Goal: Task Accomplishment & Management: Complete application form

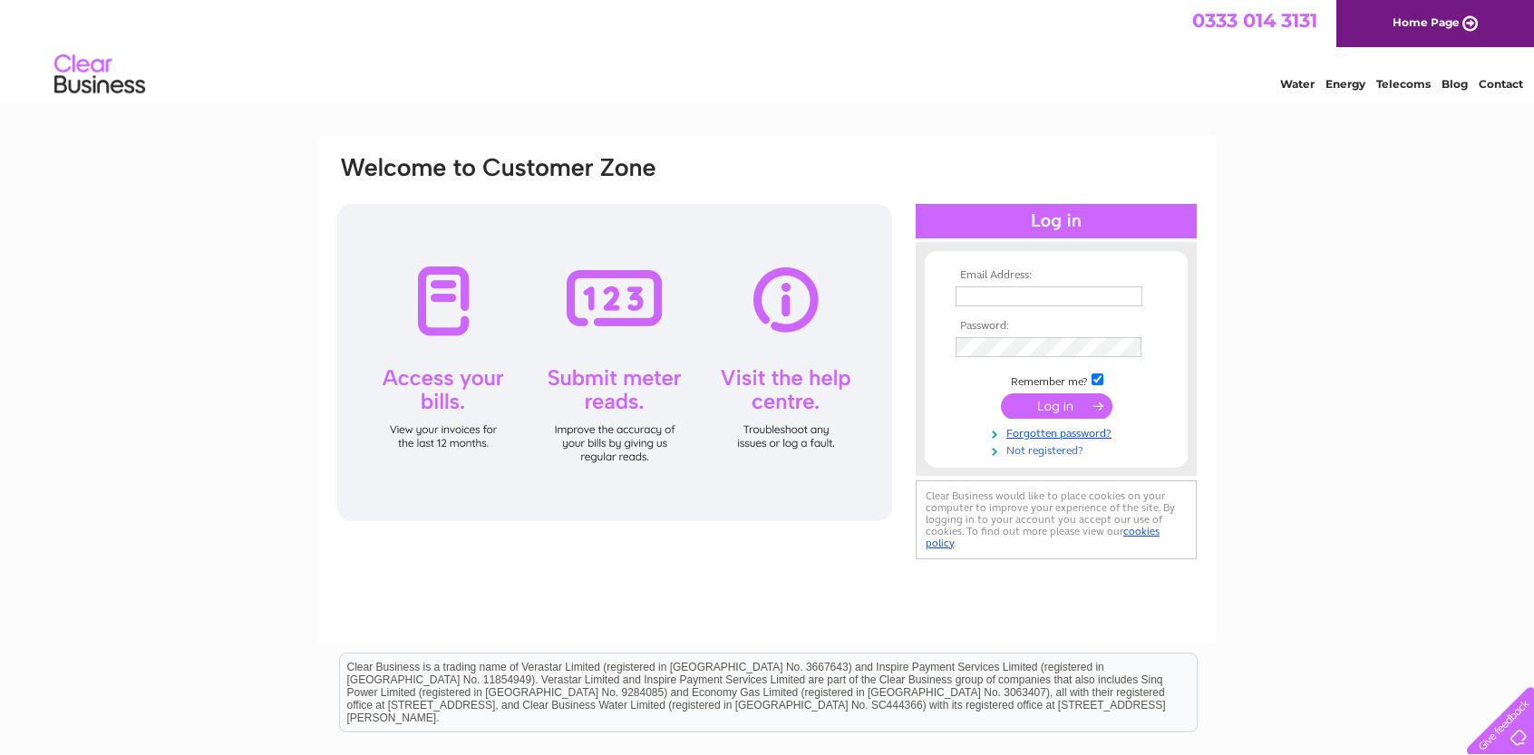
click at [1033, 456] on link "Not registered?" at bounding box center [1059, 449] width 206 height 17
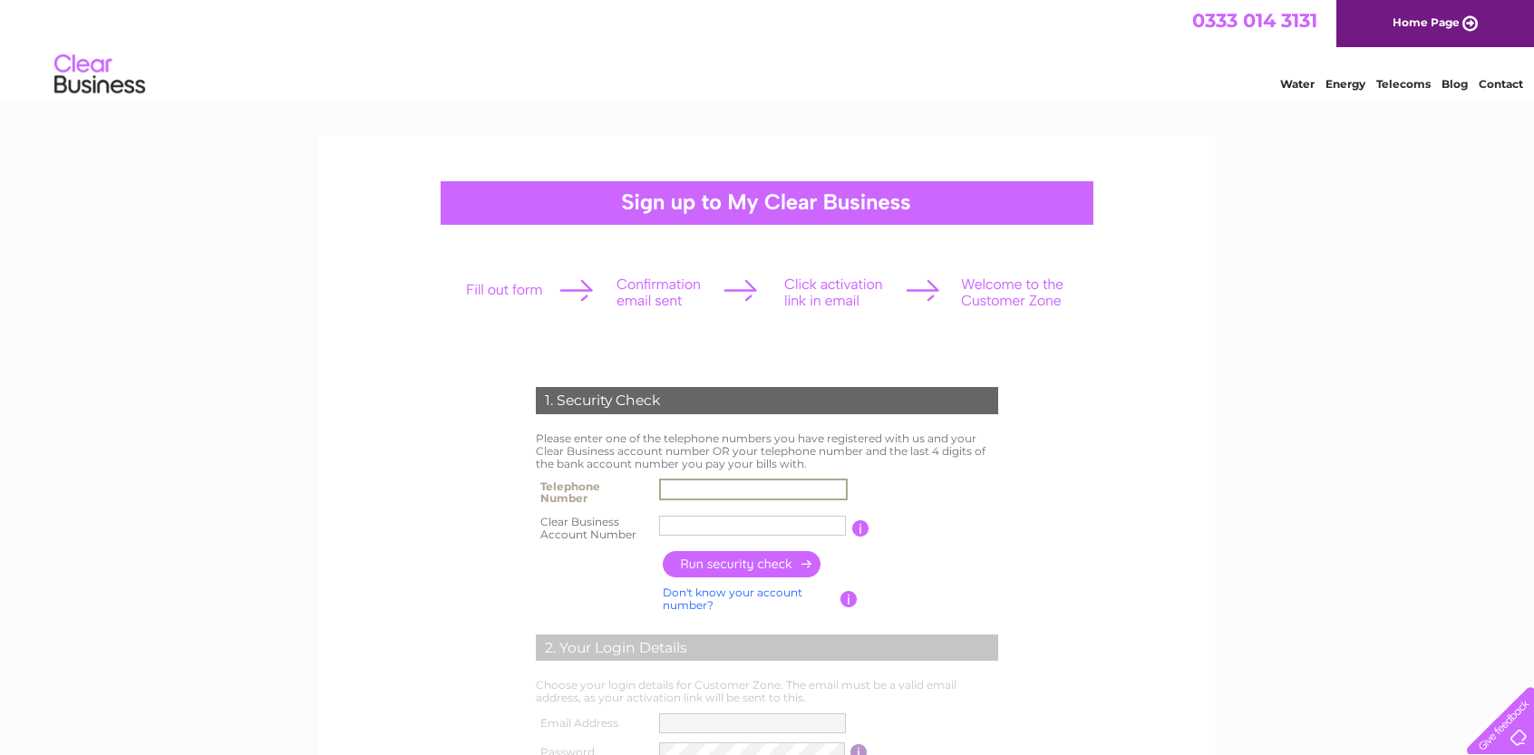
click at [677, 494] on input "text" at bounding box center [753, 490] width 189 height 22
type input "01423770454"
click at [677, 529] on input "text" at bounding box center [752, 526] width 187 height 20
click at [685, 524] on input "100" at bounding box center [752, 526] width 187 height 20
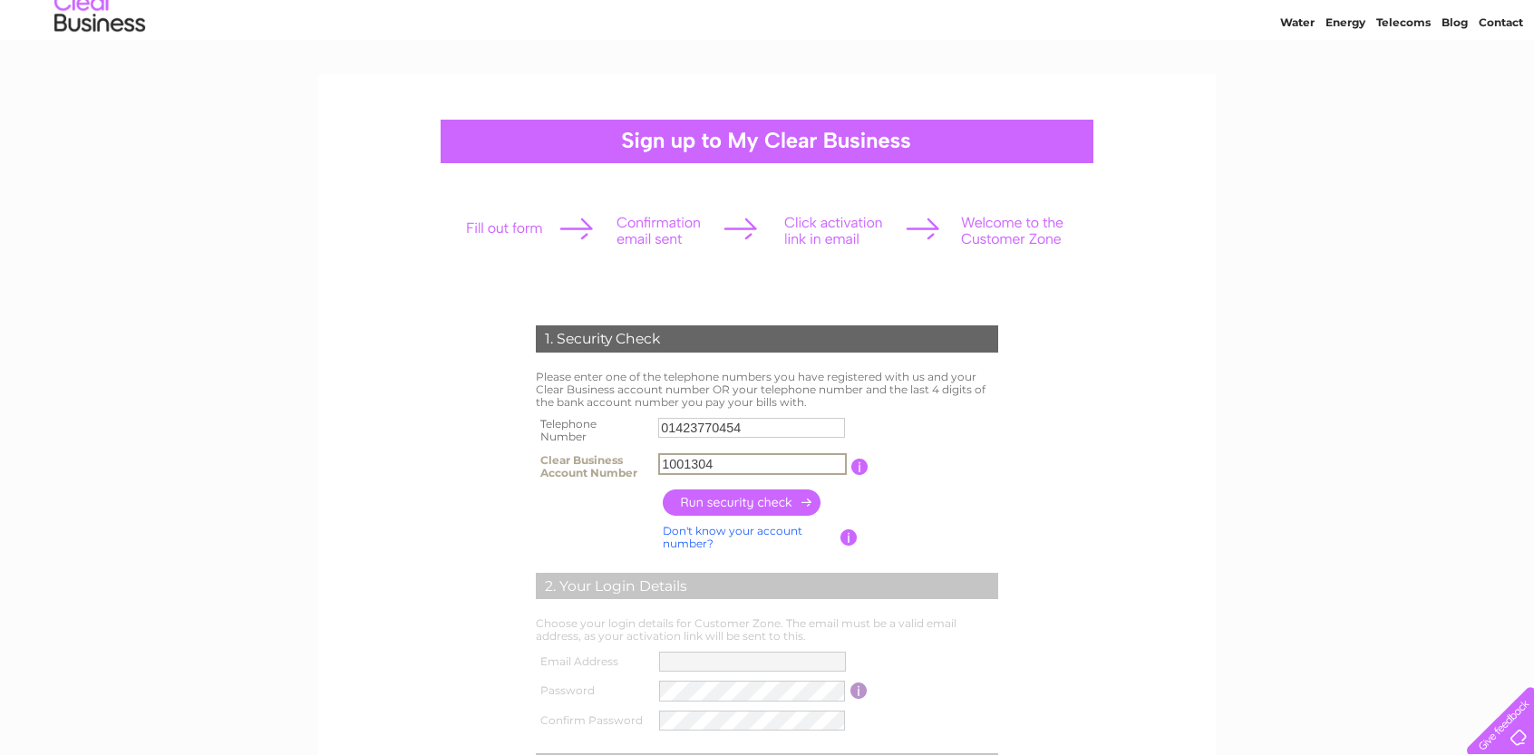
scroll to position [91, 0]
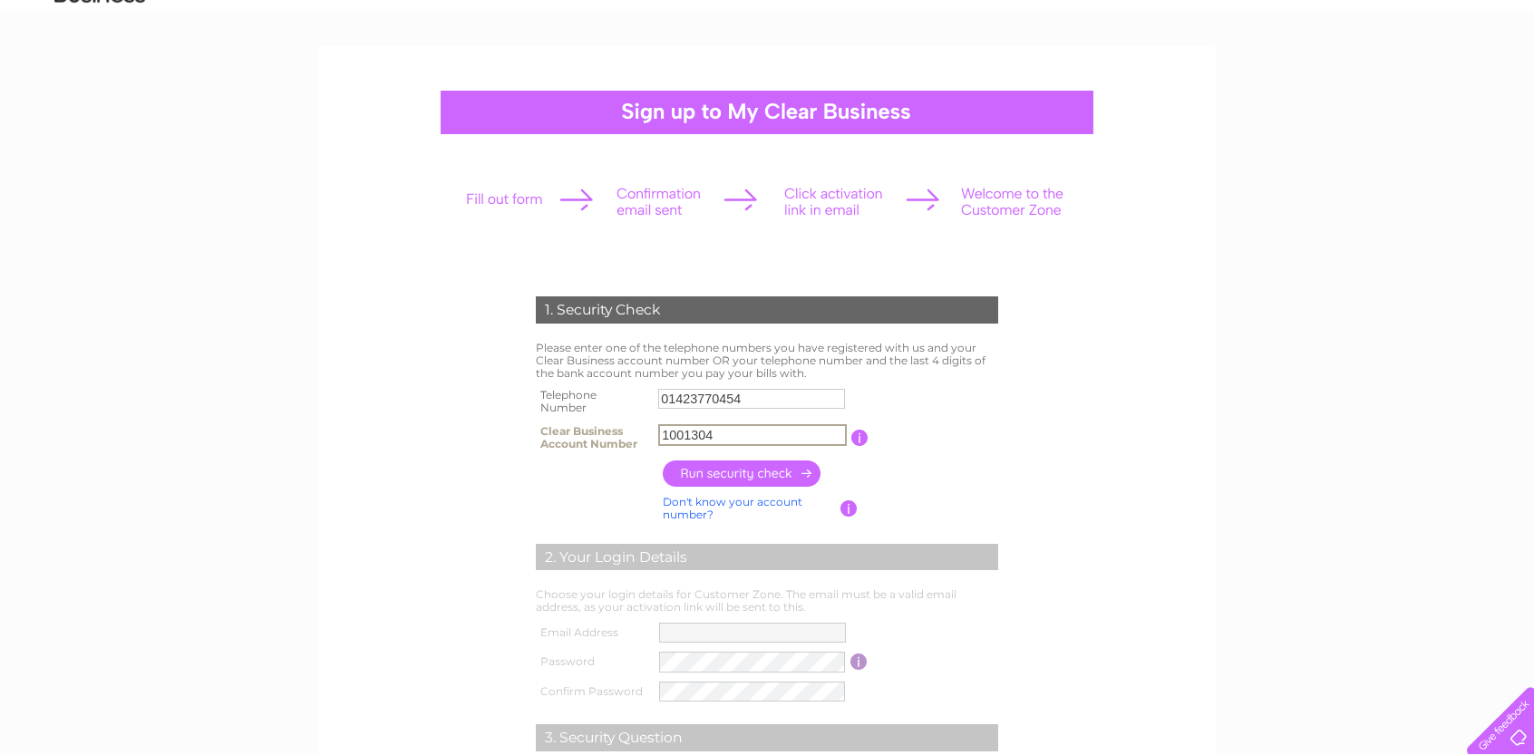
type input "1001304"
click at [743, 476] on input "button" at bounding box center [743, 474] width 160 height 26
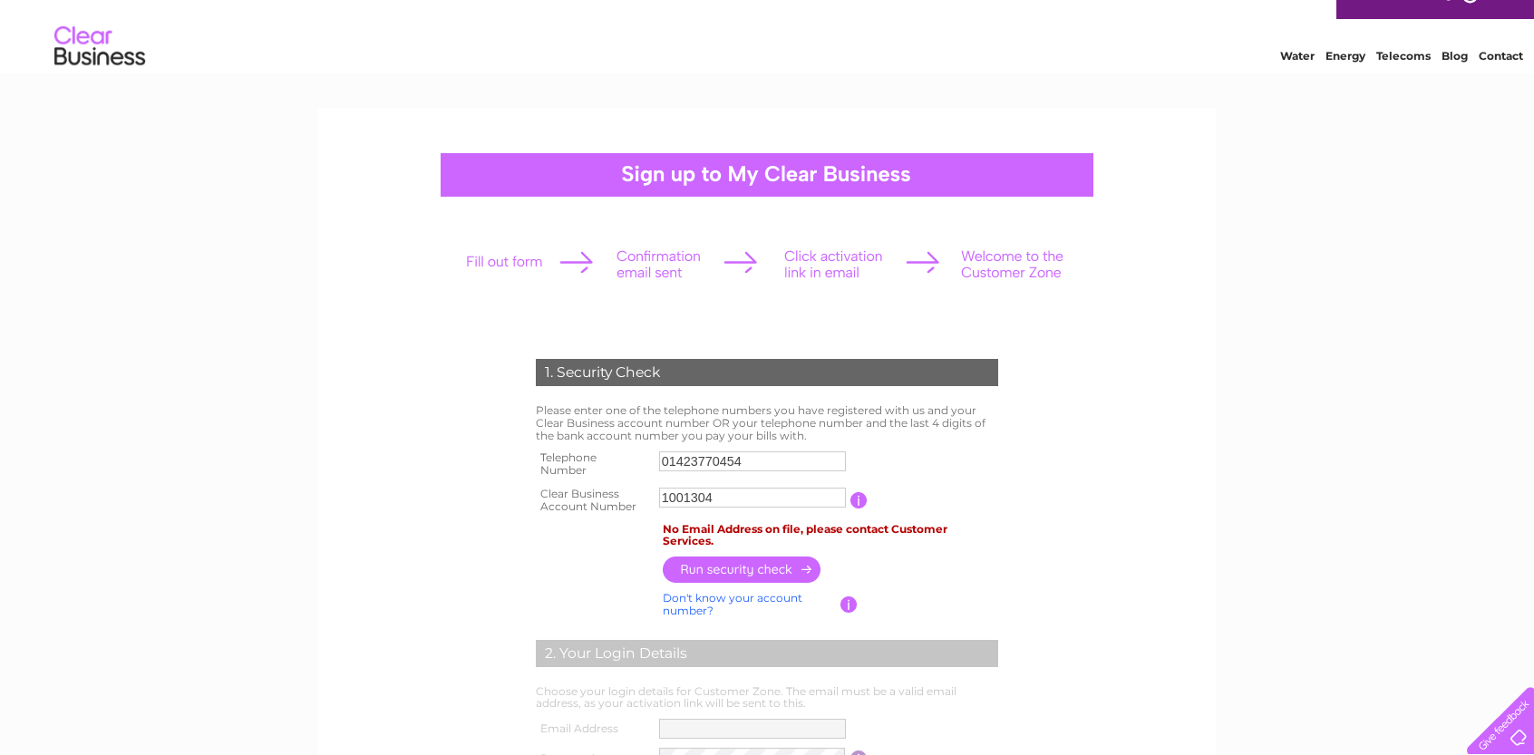
scroll to position [0, 0]
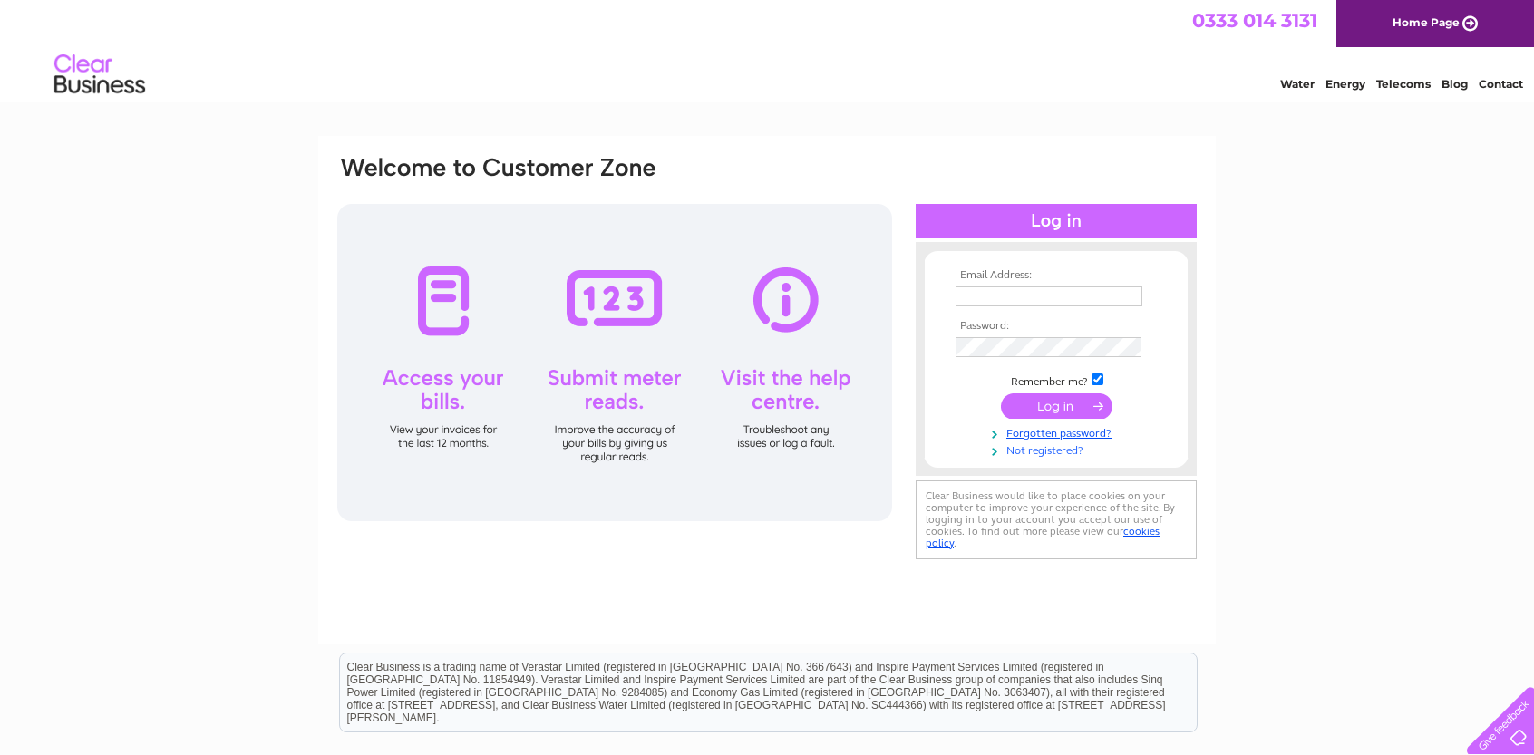
click at [1045, 452] on link "Not registered?" at bounding box center [1059, 449] width 206 height 17
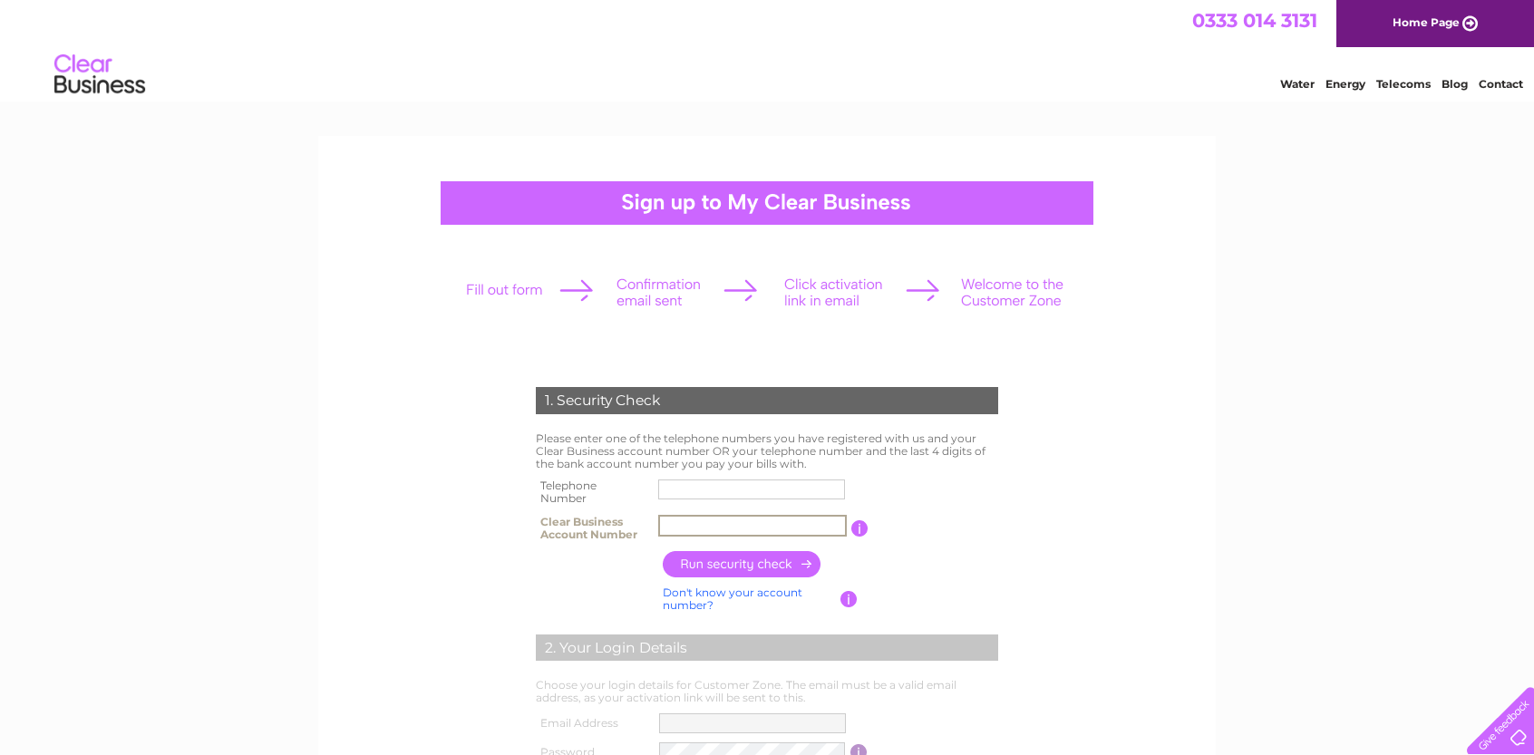
click at [680, 527] on input "text" at bounding box center [752, 526] width 189 height 22
type input "cb1001304"
click at [740, 563] on input "button" at bounding box center [743, 564] width 160 height 26
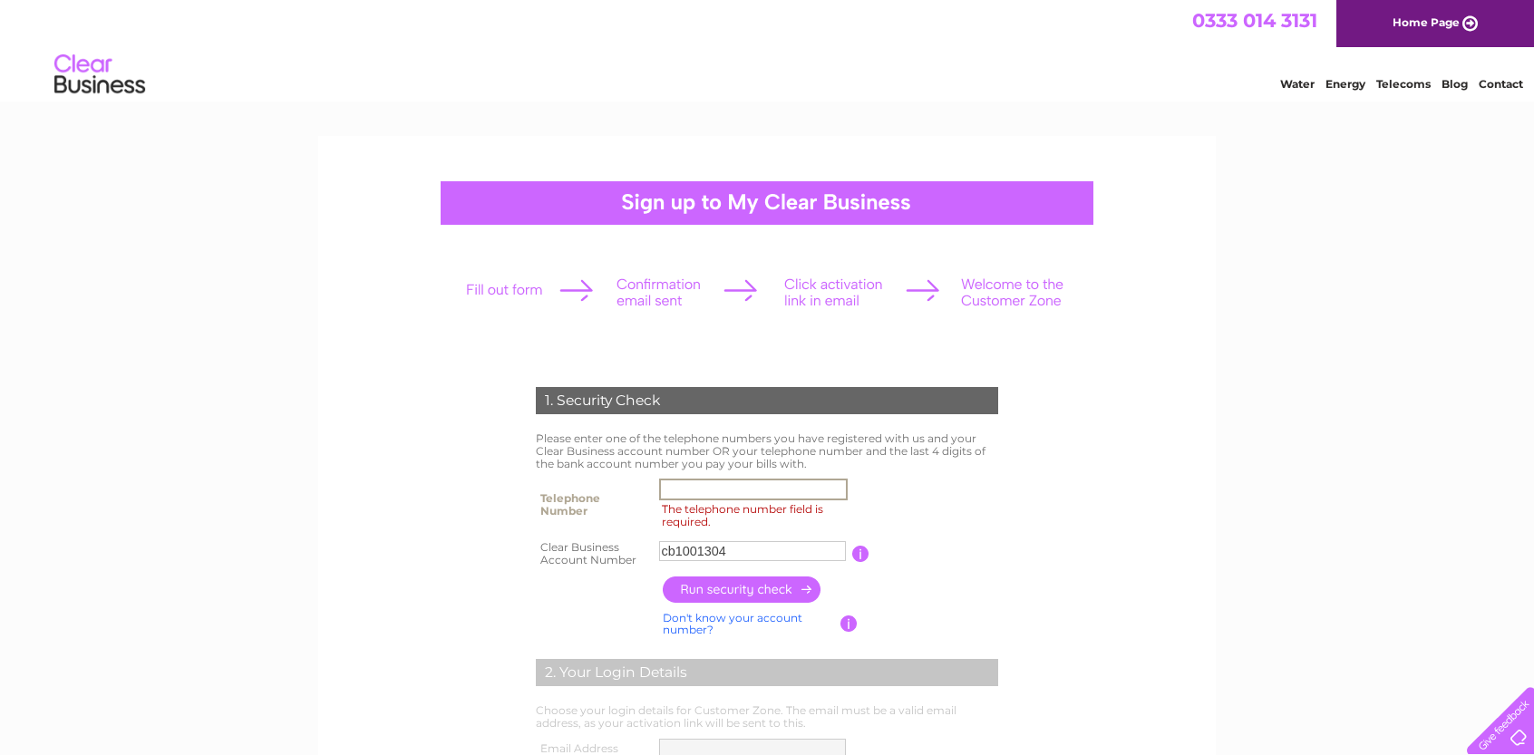
click at [679, 492] on input "The telephone number field is required." at bounding box center [753, 490] width 189 height 22
click at [729, 589] on input "button" at bounding box center [743, 590] width 160 height 26
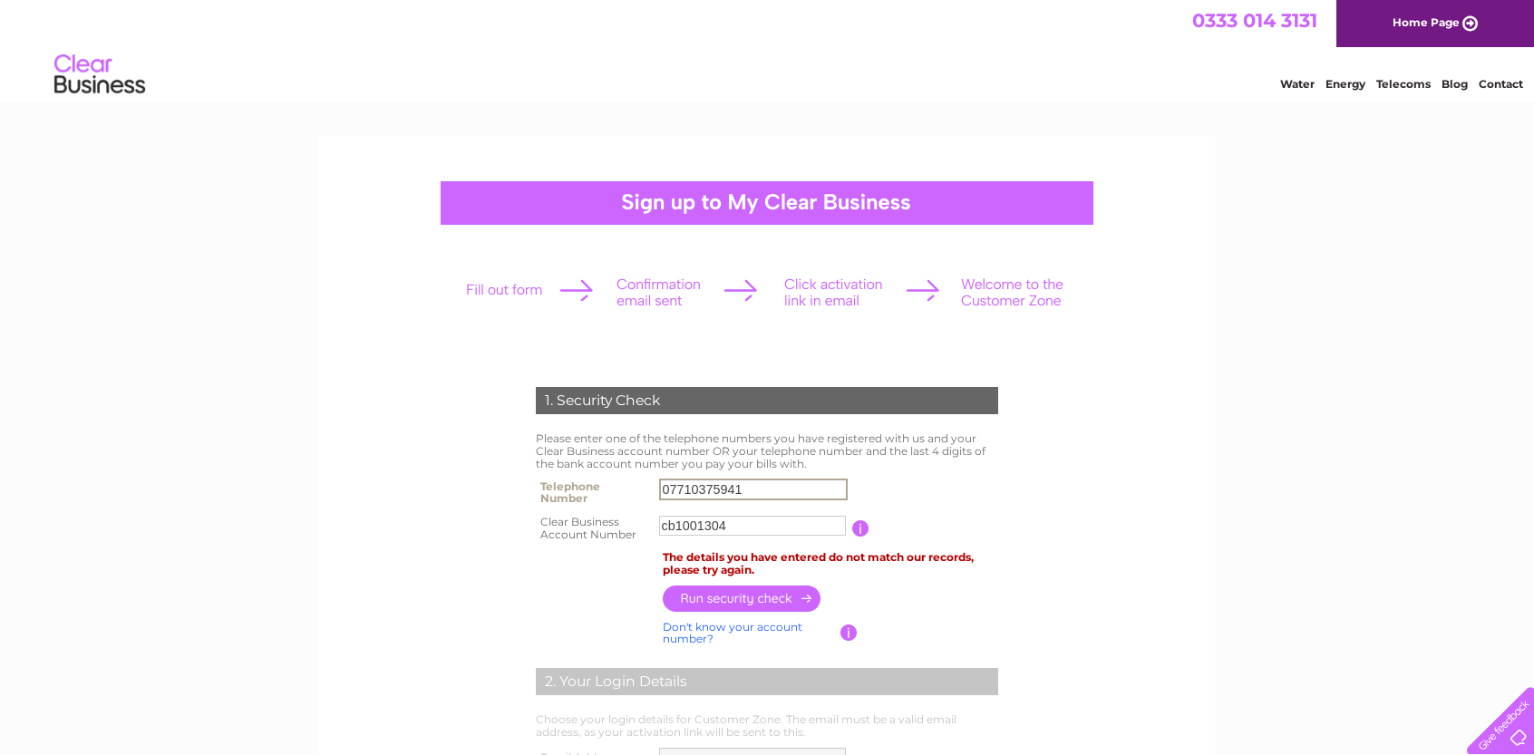
drag, startPoint x: 736, startPoint y: 485, endPoint x: 587, endPoint y: 488, distance: 149.7
click at [587, 488] on tr "Telephone Number 07710375941" at bounding box center [767, 492] width 472 height 36
type input "1"
click at [677, 491] on input "1" at bounding box center [753, 490] width 189 height 22
click at [713, 603] on input "button" at bounding box center [743, 598] width 160 height 26
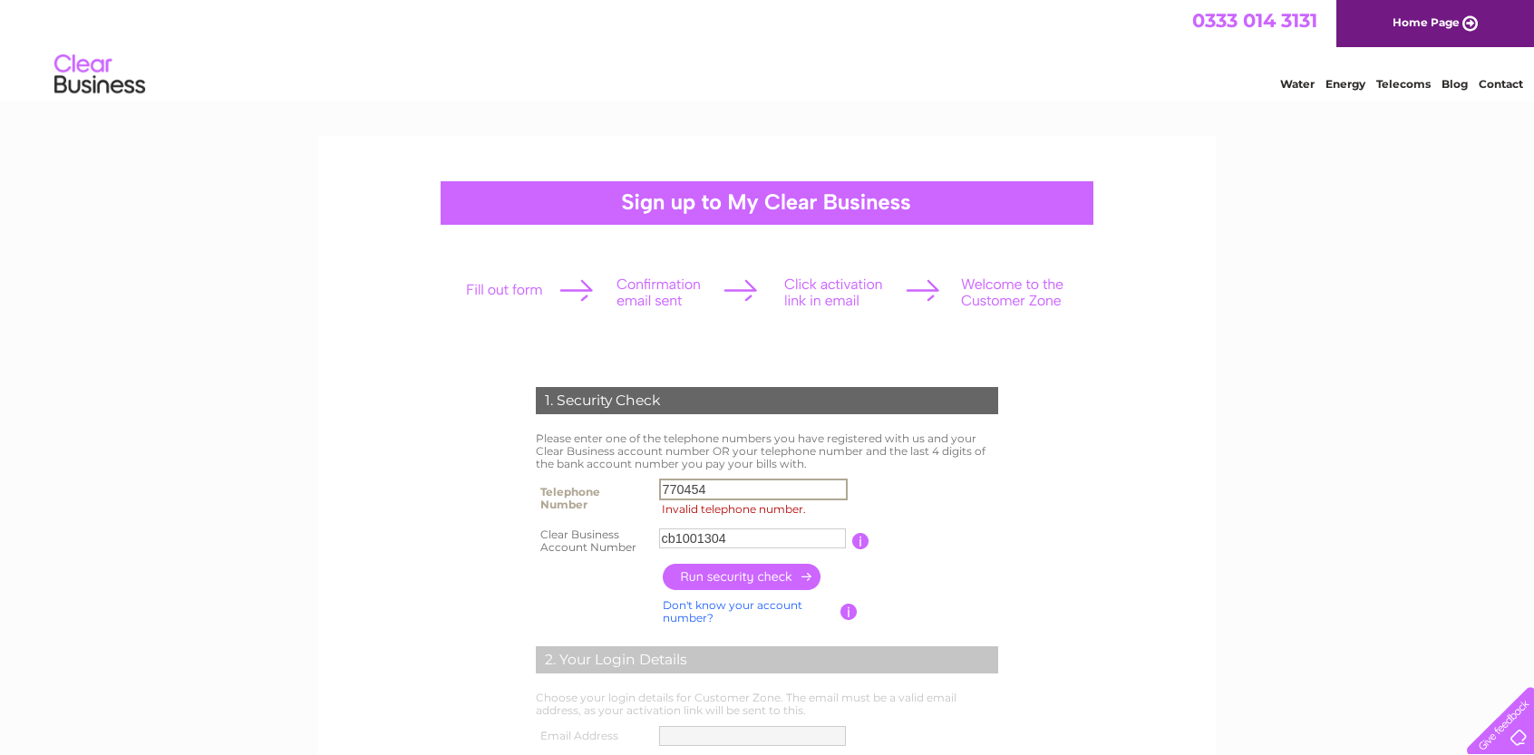
click at [659, 484] on input "770454" at bounding box center [753, 490] width 189 height 22
type input "01423770454"
click at [712, 577] on input "button" at bounding box center [743, 577] width 160 height 26
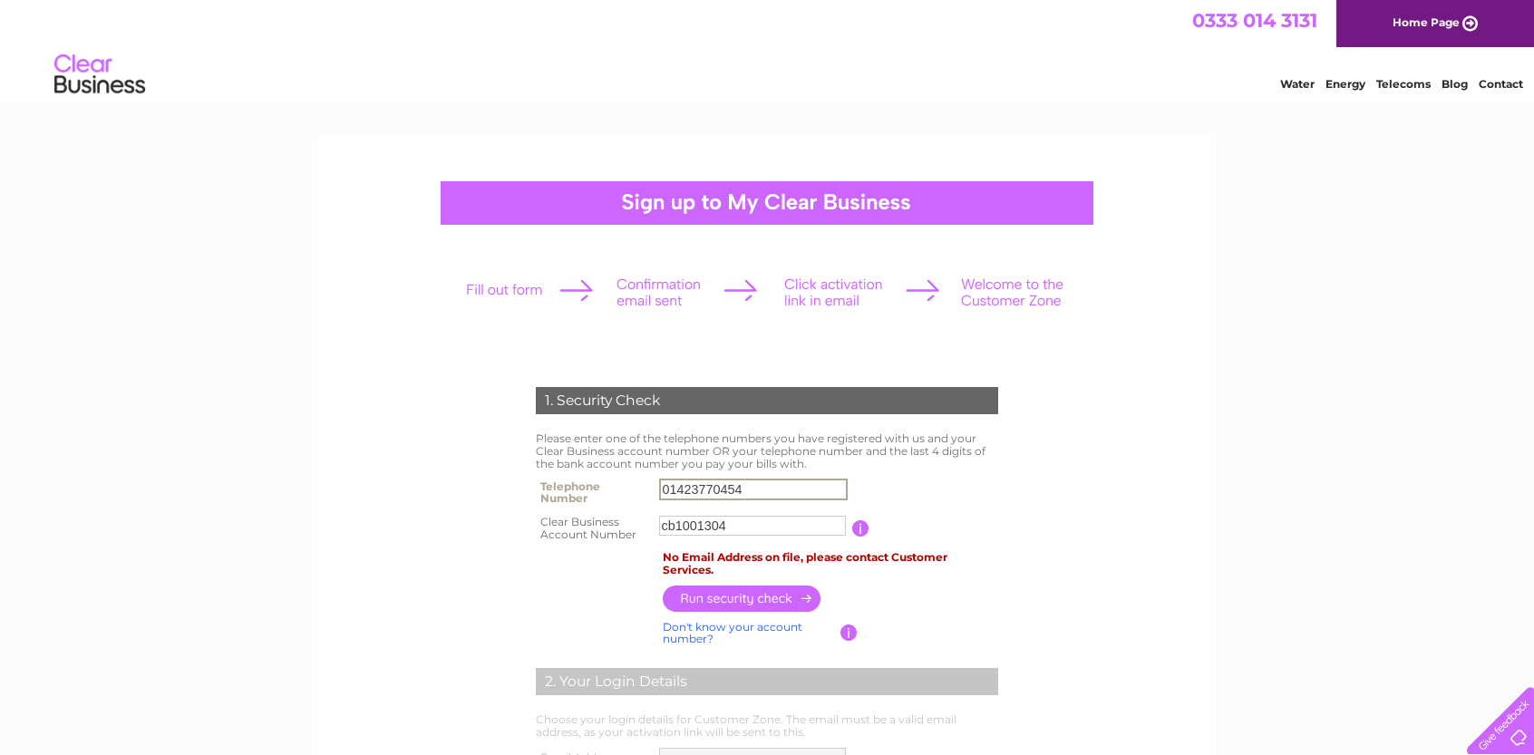
drag, startPoint x: 742, startPoint y: 485, endPoint x: 545, endPoint y: 513, distance: 198.8
click at [545, 513] on tbody "Telephone Number 01423770454 Clear Business Account Number cb1001304 You will f…" at bounding box center [767, 510] width 472 height 73
click at [674, 530] on input "cb1001304" at bounding box center [752, 526] width 187 height 20
type input "1001304"
click at [667, 483] on input "text" at bounding box center [753, 490] width 189 height 22
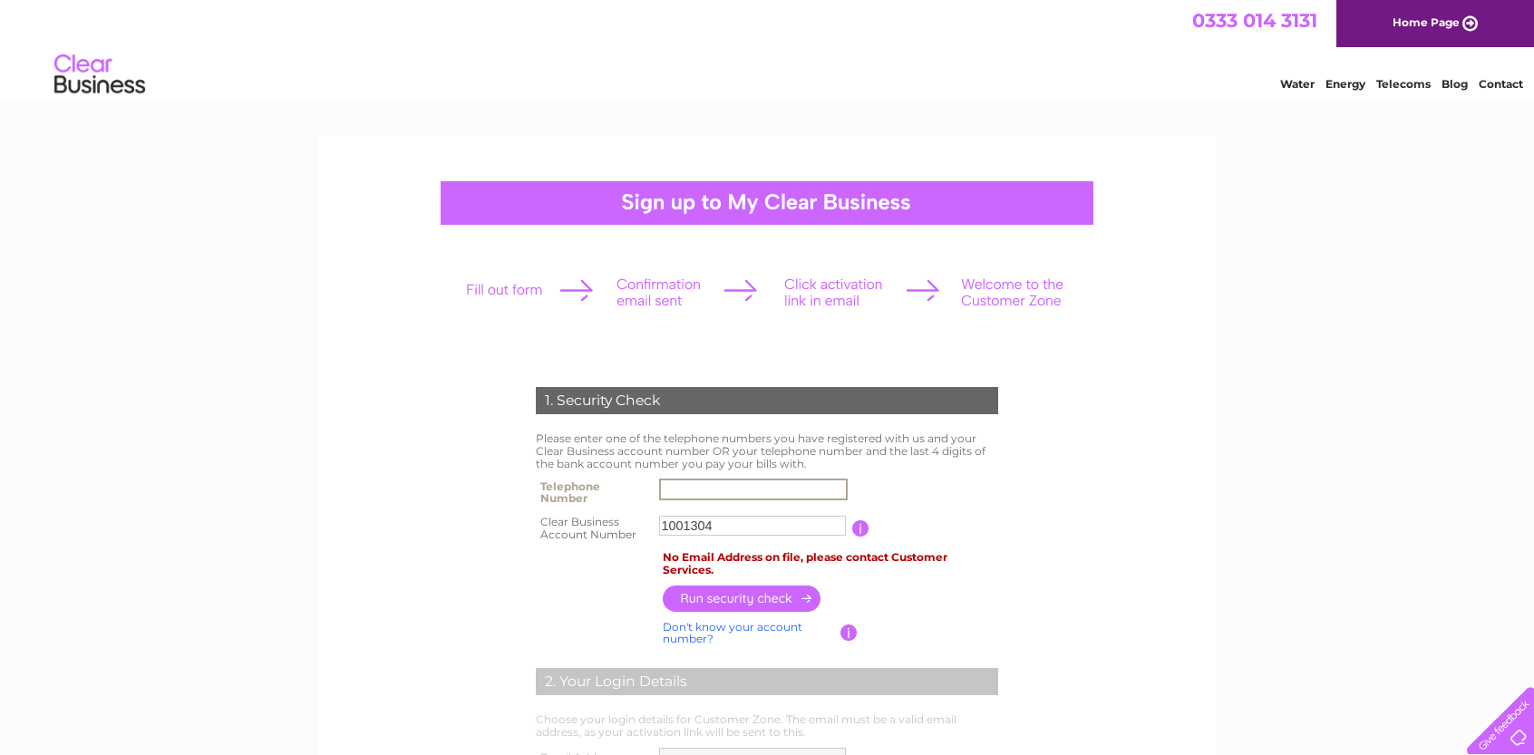
type input "07710375941"
click at [727, 596] on input "button" at bounding box center [743, 598] width 160 height 26
drag, startPoint x: 745, startPoint y: 485, endPoint x: 437, endPoint y: 510, distance: 309.3
click at [437, 510] on form "1. Security Check Please enter one of the telephone numbers you have registered…" at bounding box center [767, 708] width 863 height 714
click at [1253, 25] on span "0333 014 3131" at bounding box center [1255, 20] width 125 height 23
